Goal: Find contact information: Find contact information

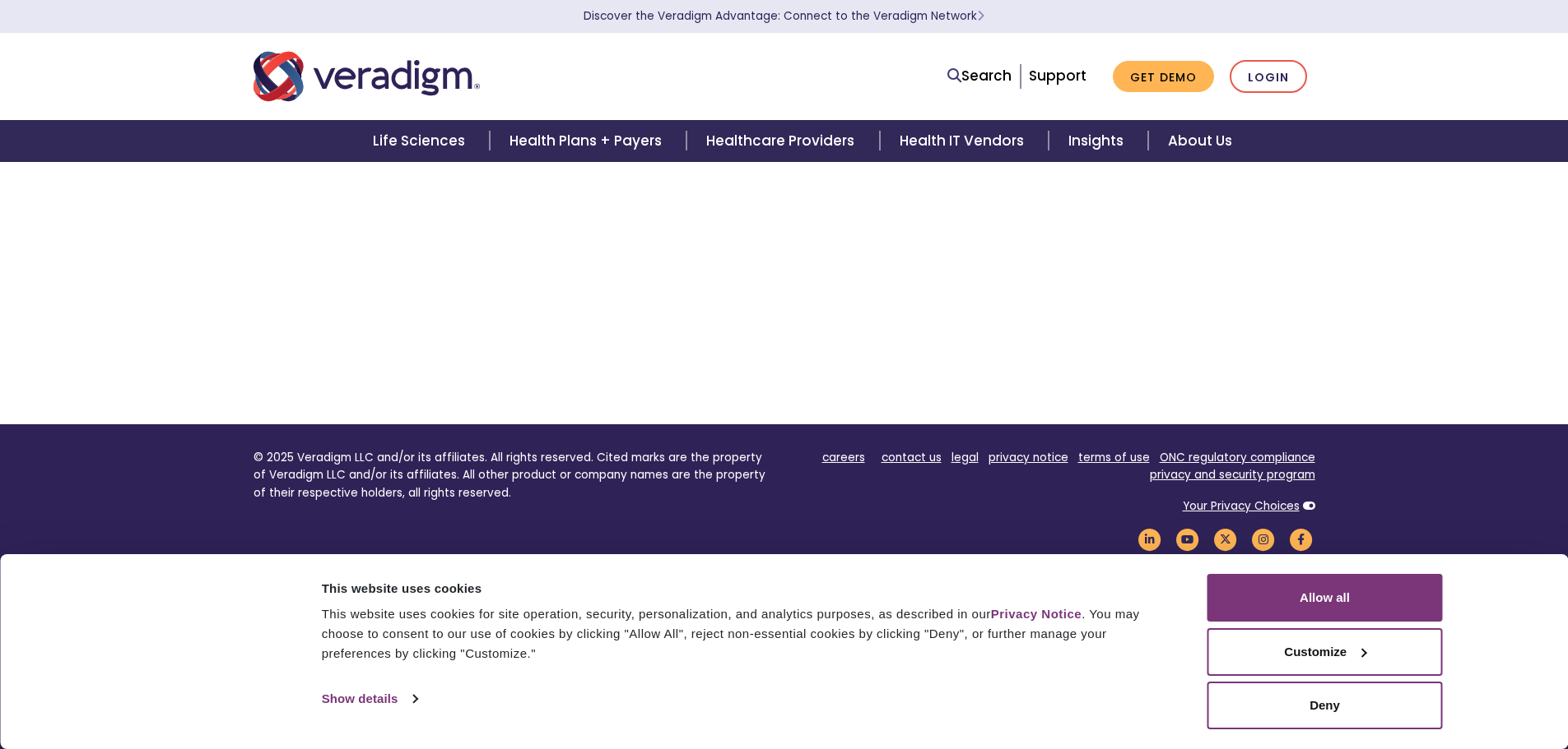
scroll to position [192, 0]
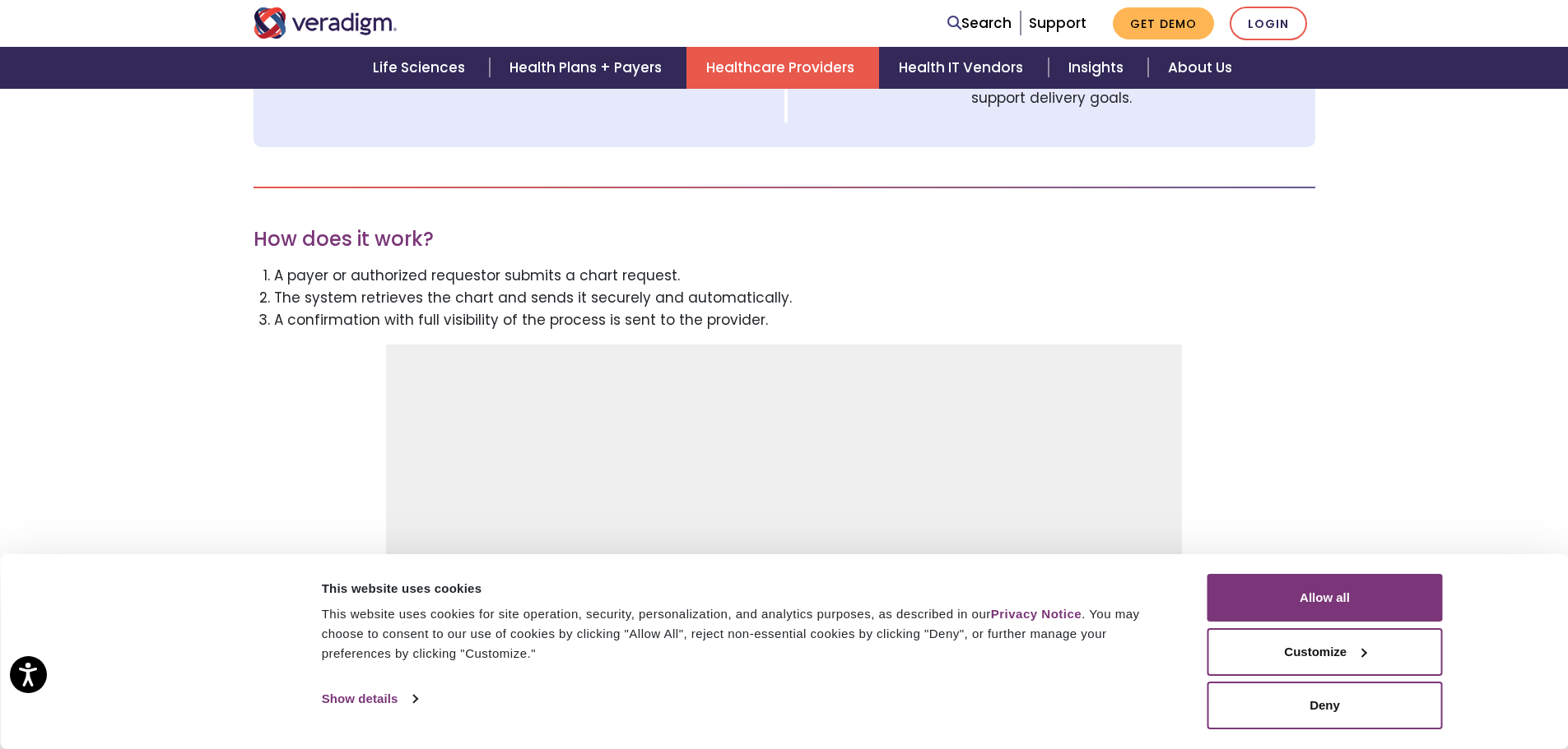
scroll to position [1481, 0]
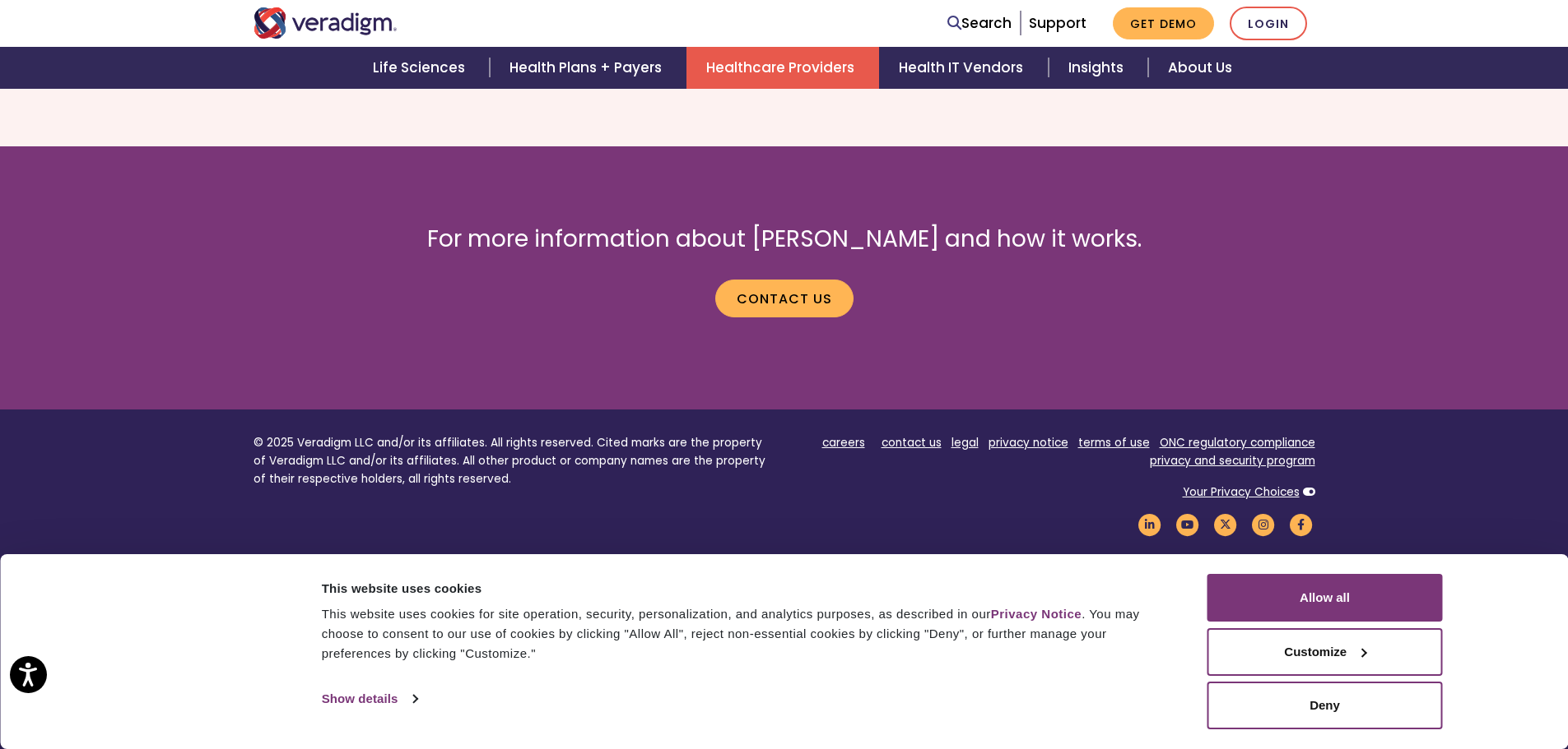
scroll to position [3467, 0]
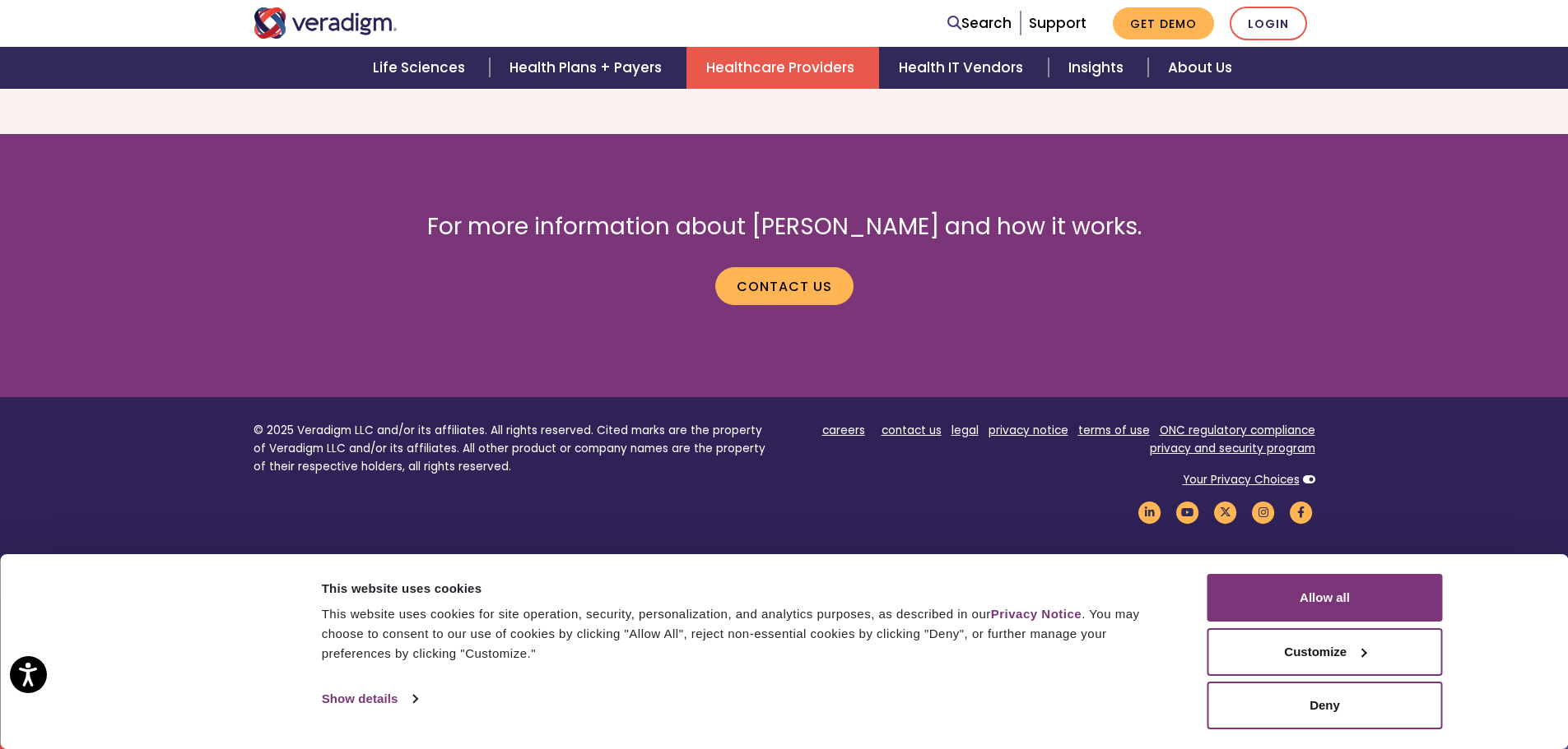
click at [708, 266] on p "Contact us" at bounding box center [784, 279] width 1062 height 51
